Goal: Task Accomplishment & Management: Manage account settings

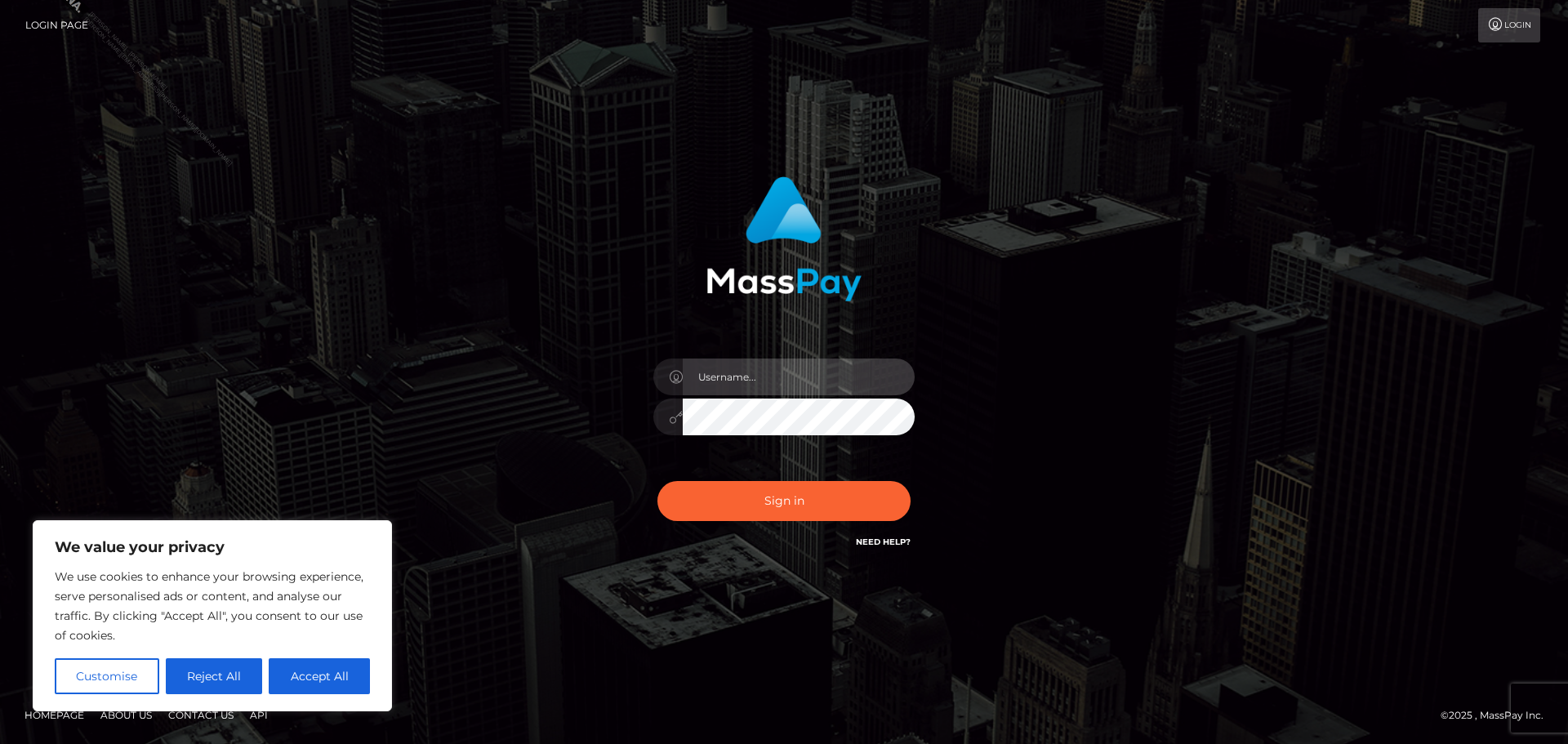
click at [746, 372] on input "text" at bounding box center [798, 377] width 232 height 36
type input "[PERSON_NAME].Silversocial"
click at [658, 481] on button "Sign in" at bounding box center [784, 501] width 253 height 40
drag, startPoint x: 441, startPoint y: 371, endPoint x: 314, endPoint y: 737, distance: 387.4
click at [438, 379] on div "[PERSON_NAME].Silversocial Sign in" at bounding box center [784, 372] width 931 height 415
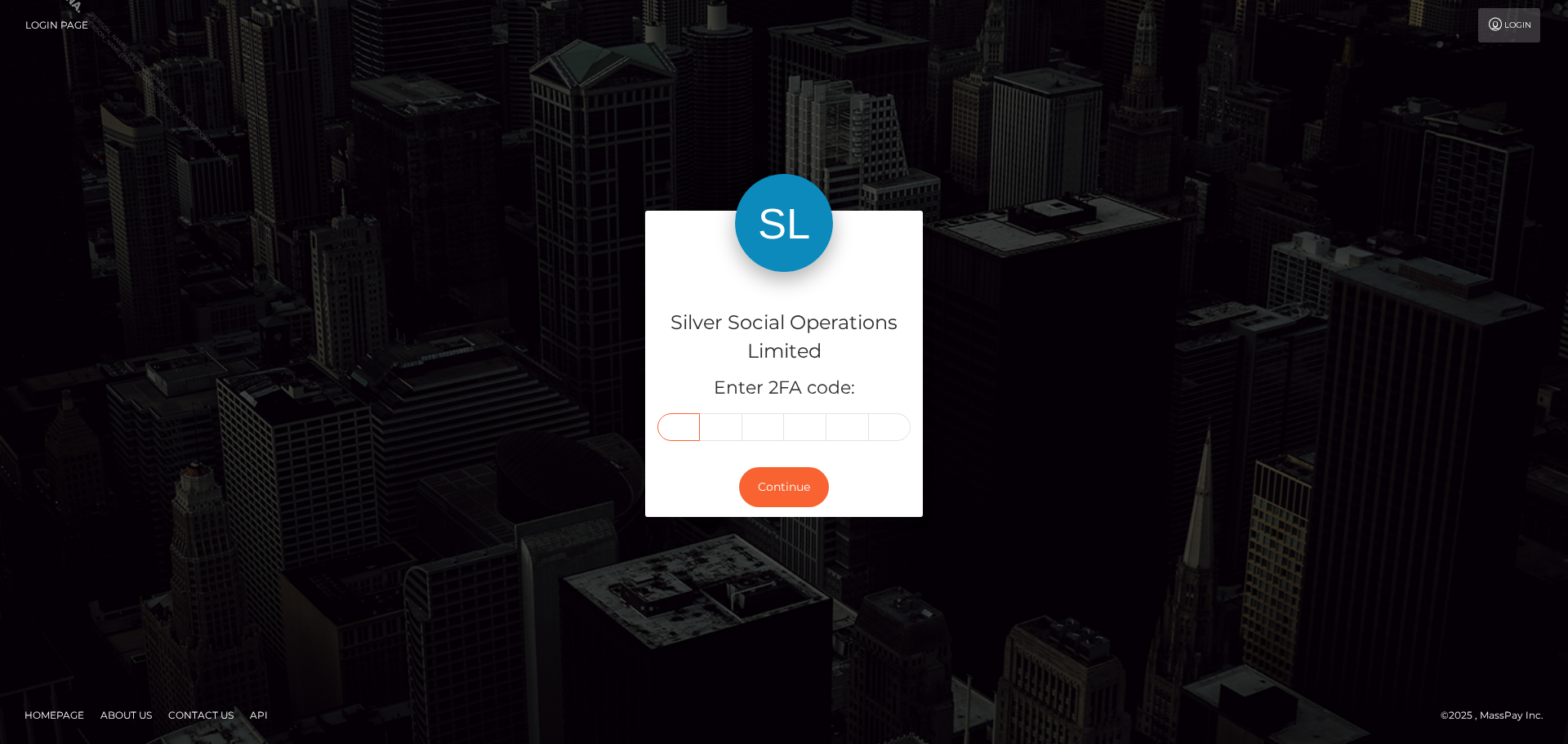
click at [680, 432] on input "text" at bounding box center [679, 427] width 42 height 28
type input "4"
type input "2"
type input "1"
type input "8"
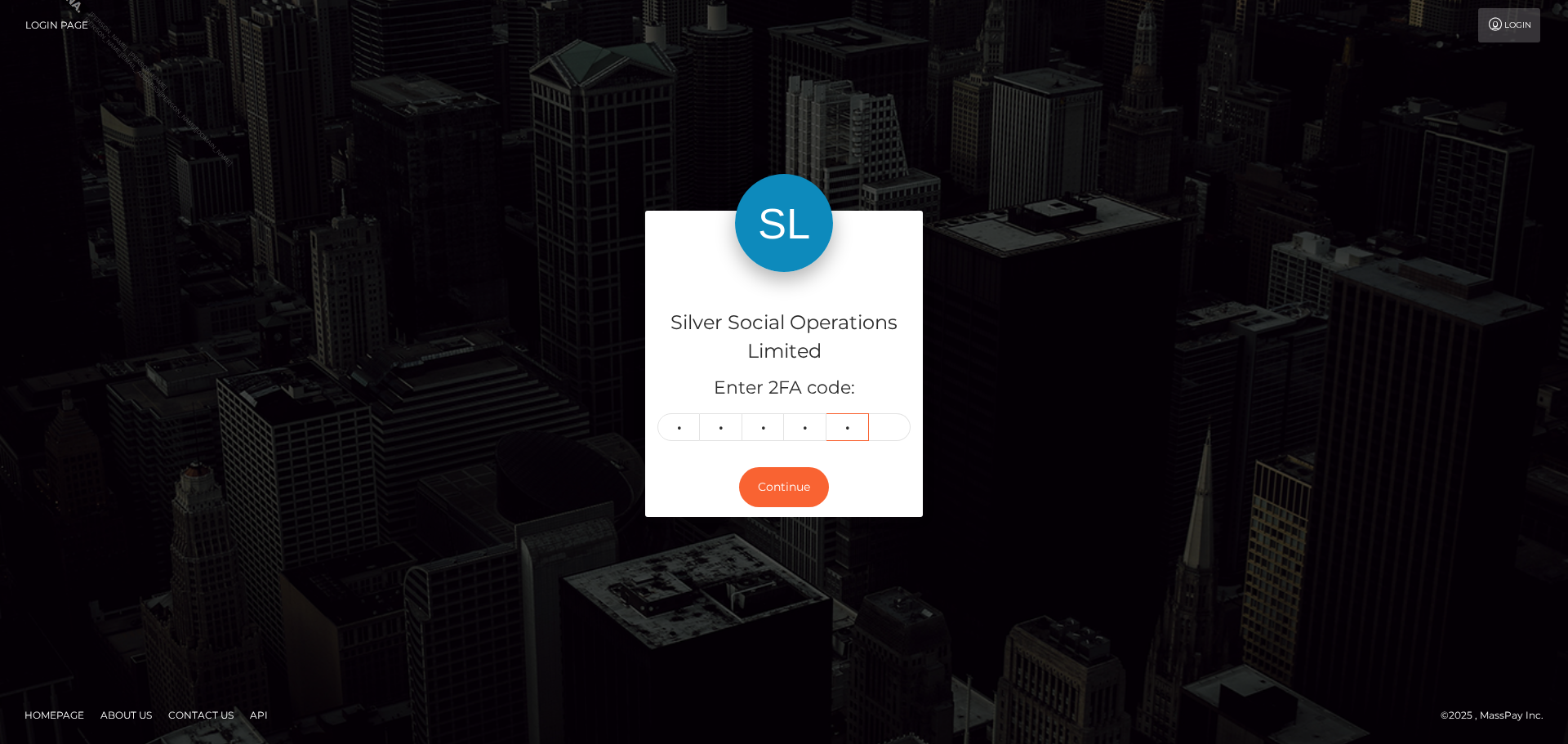
type input "9"
